Goal: Task Accomplishment & Management: Use online tool/utility

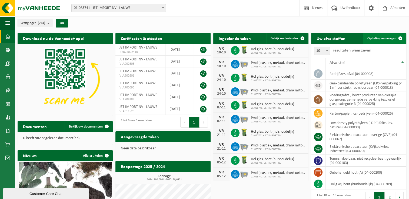
click at [381, 39] on span "Ophaling aanvragen" at bounding box center [381, 39] width 29 height 4
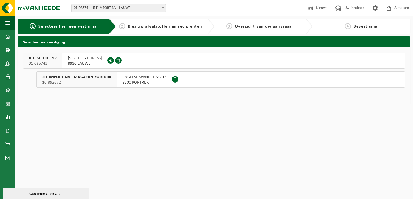
click at [79, 64] on span "8930 LAUWE" at bounding box center [85, 63] width 34 height 5
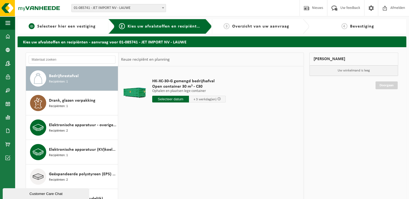
click at [74, 28] on span "Selecteer hier een vestiging" at bounding box center [66, 26] width 58 height 4
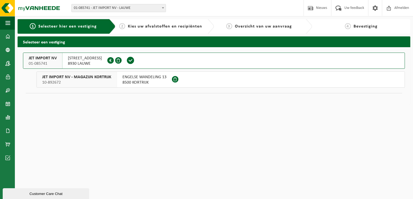
click at [59, 81] on span "10-892672" at bounding box center [76, 82] width 69 height 5
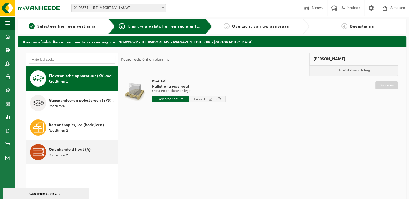
click at [33, 153] on icon at bounding box center [38, 153] width 11 height 8
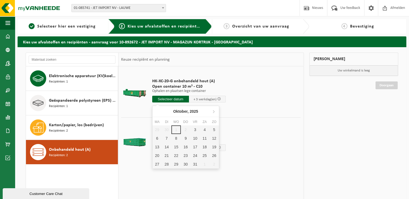
click at [169, 101] on input "text" at bounding box center [170, 99] width 37 height 7
click at [196, 130] on div "3" at bounding box center [194, 130] width 9 height 9
type input "Van 2025-10-03"
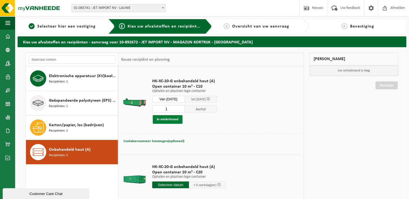
click at [173, 121] on button "In winkelmand" at bounding box center [168, 119] width 30 height 9
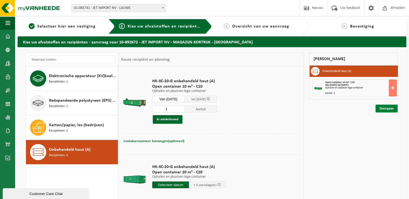
click at [379, 109] on link "Doorgaan" at bounding box center [386, 109] width 22 height 8
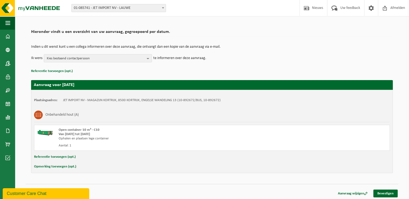
scroll to position [32, 0]
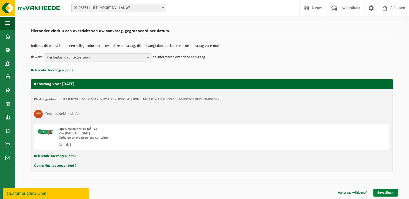
click at [383, 192] on link "Bevestigen" at bounding box center [385, 193] width 24 height 8
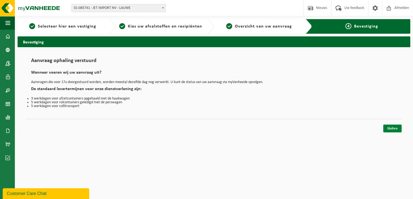
click at [393, 130] on link "Sluiten" at bounding box center [392, 129] width 18 height 8
